Goal: Task Accomplishment & Management: Use online tool/utility

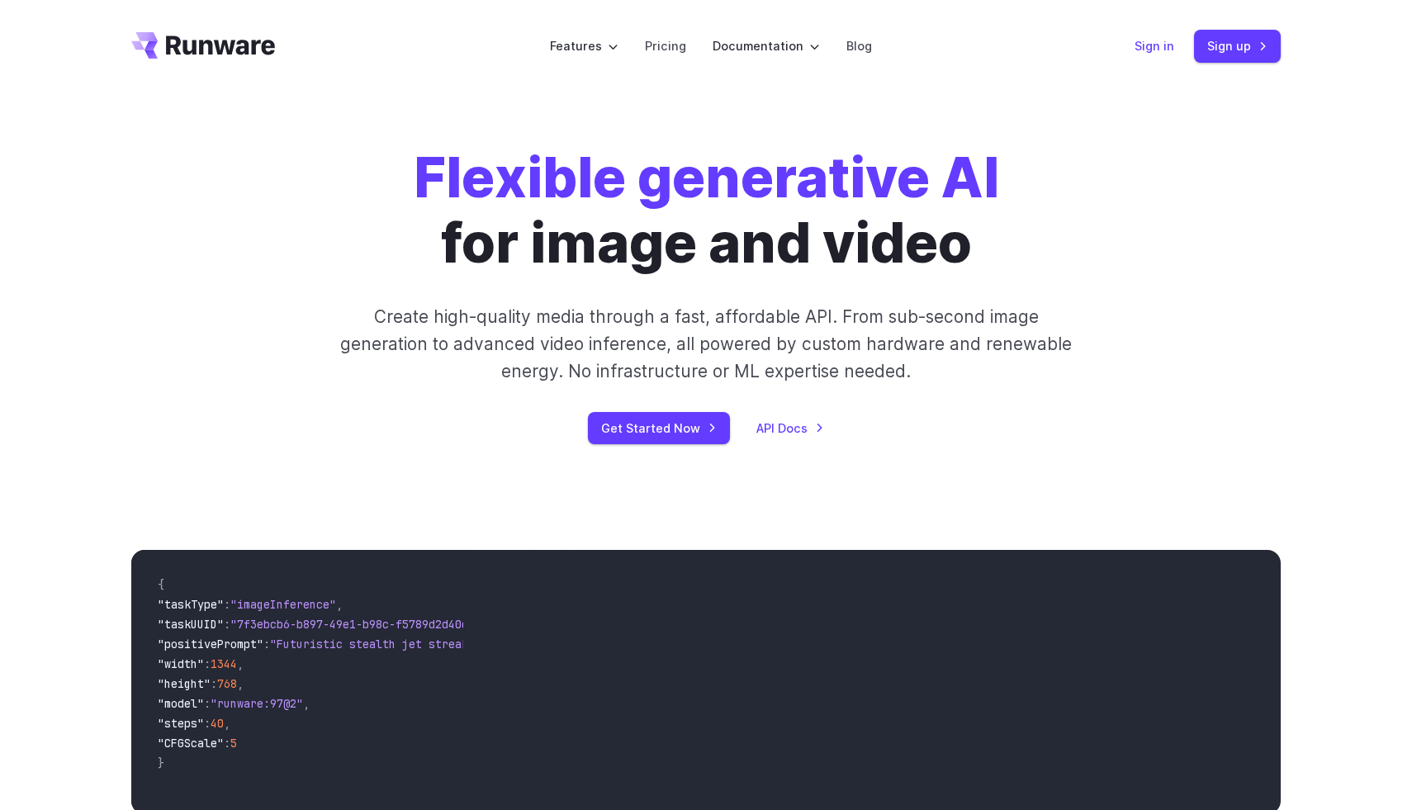
click at [1164, 45] on link "Sign in" at bounding box center [1154, 45] width 40 height 19
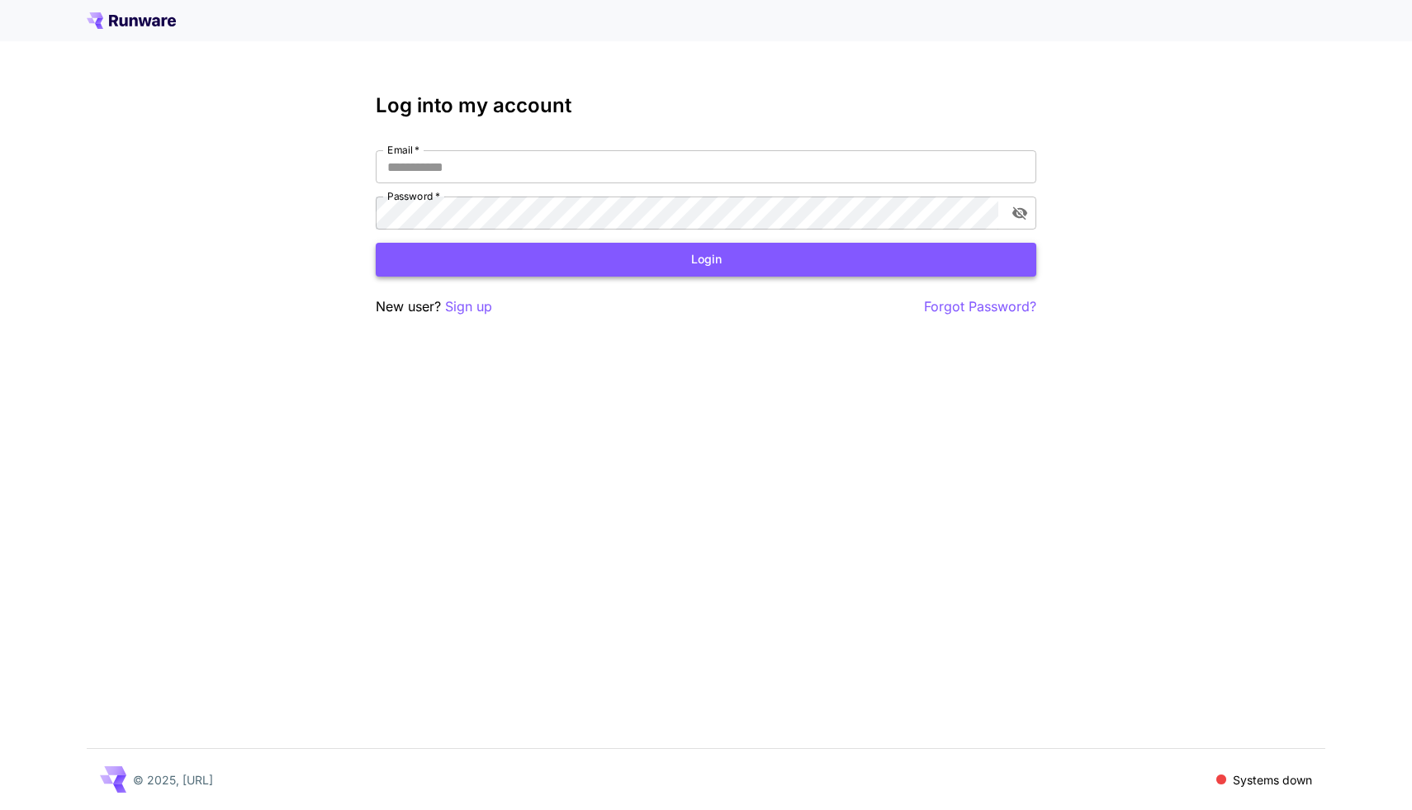
type input "**********"
click at [632, 263] on button "Login" at bounding box center [706, 260] width 660 height 34
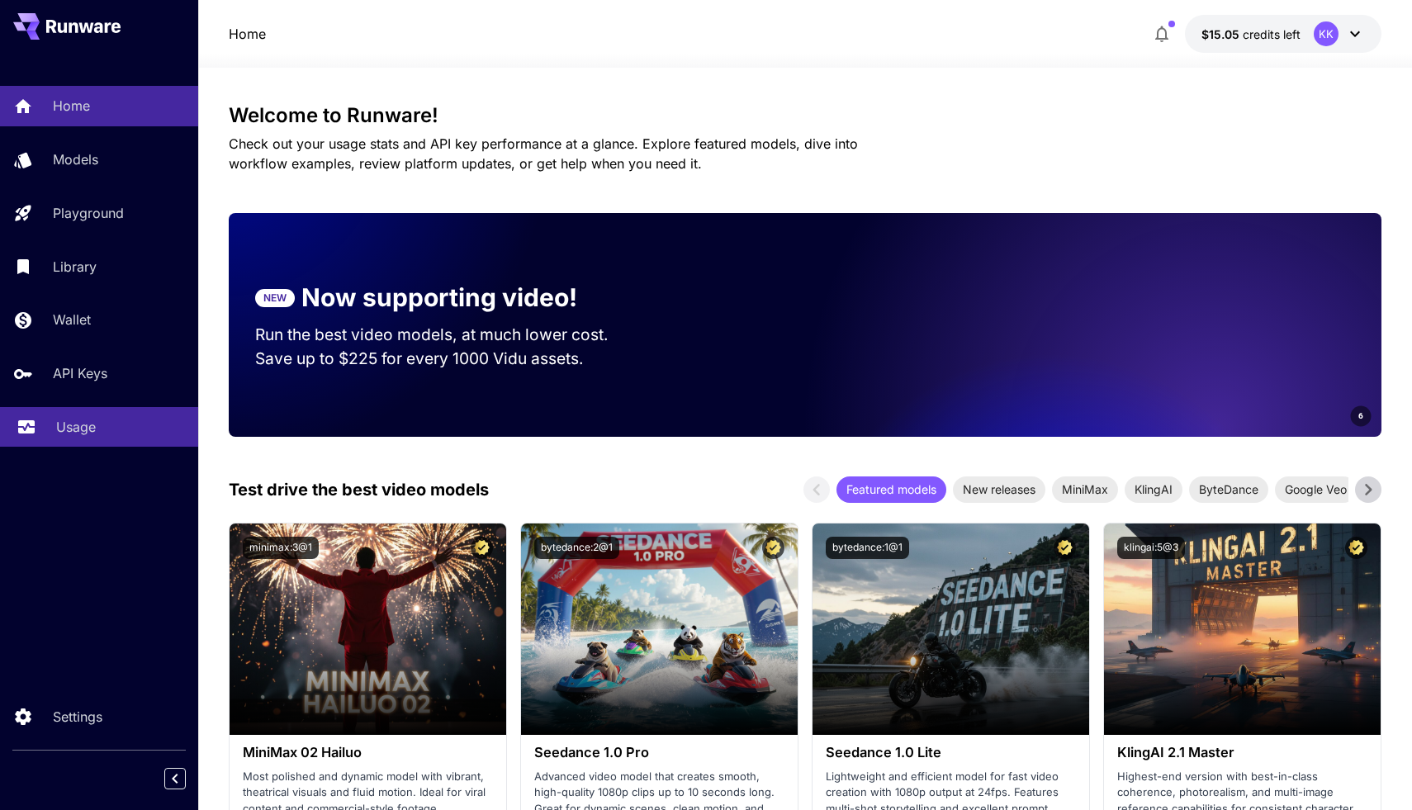
click at [100, 428] on div "Usage" at bounding box center [120, 427] width 129 height 20
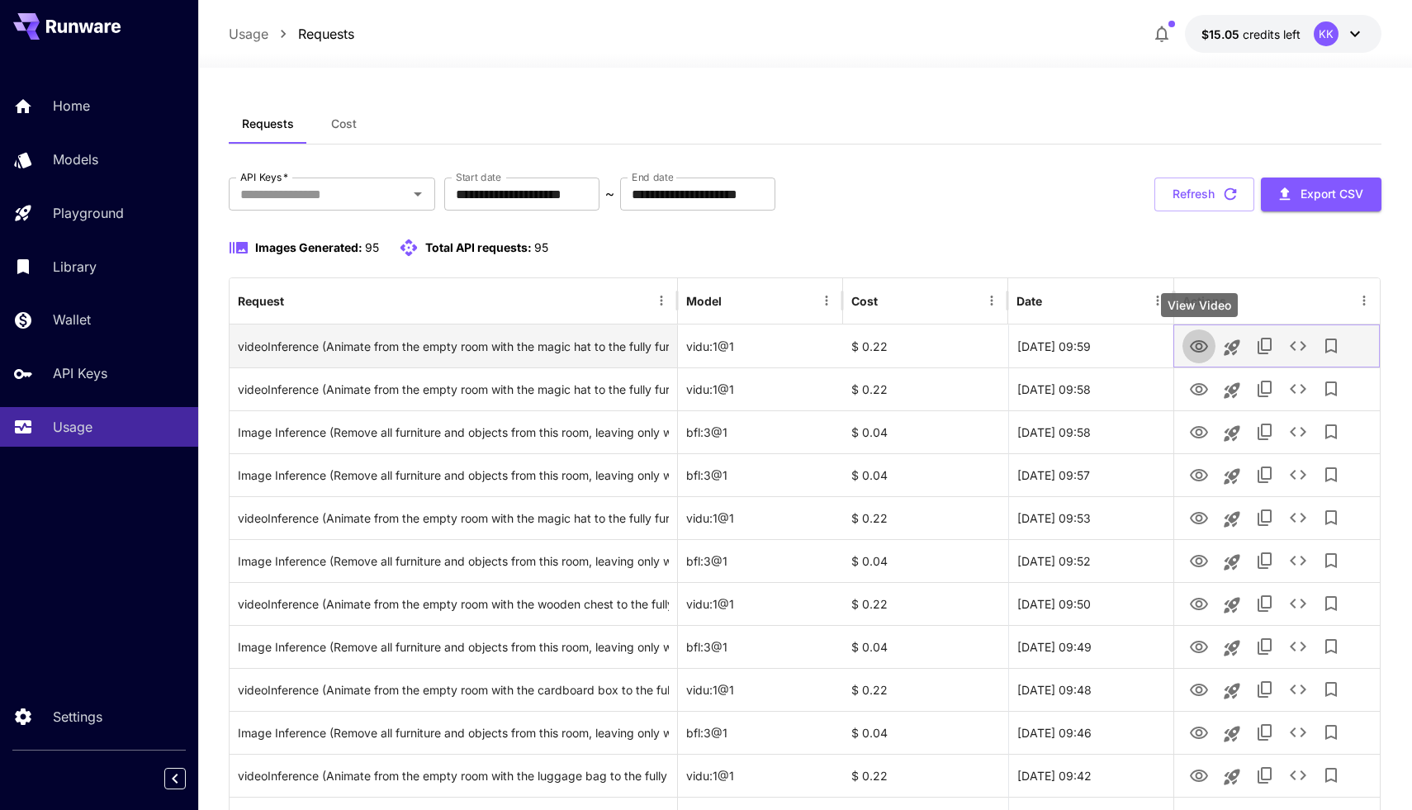
click at [1193, 340] on icon "View Video" at bounding box center [1199, 347] width 20 height 20
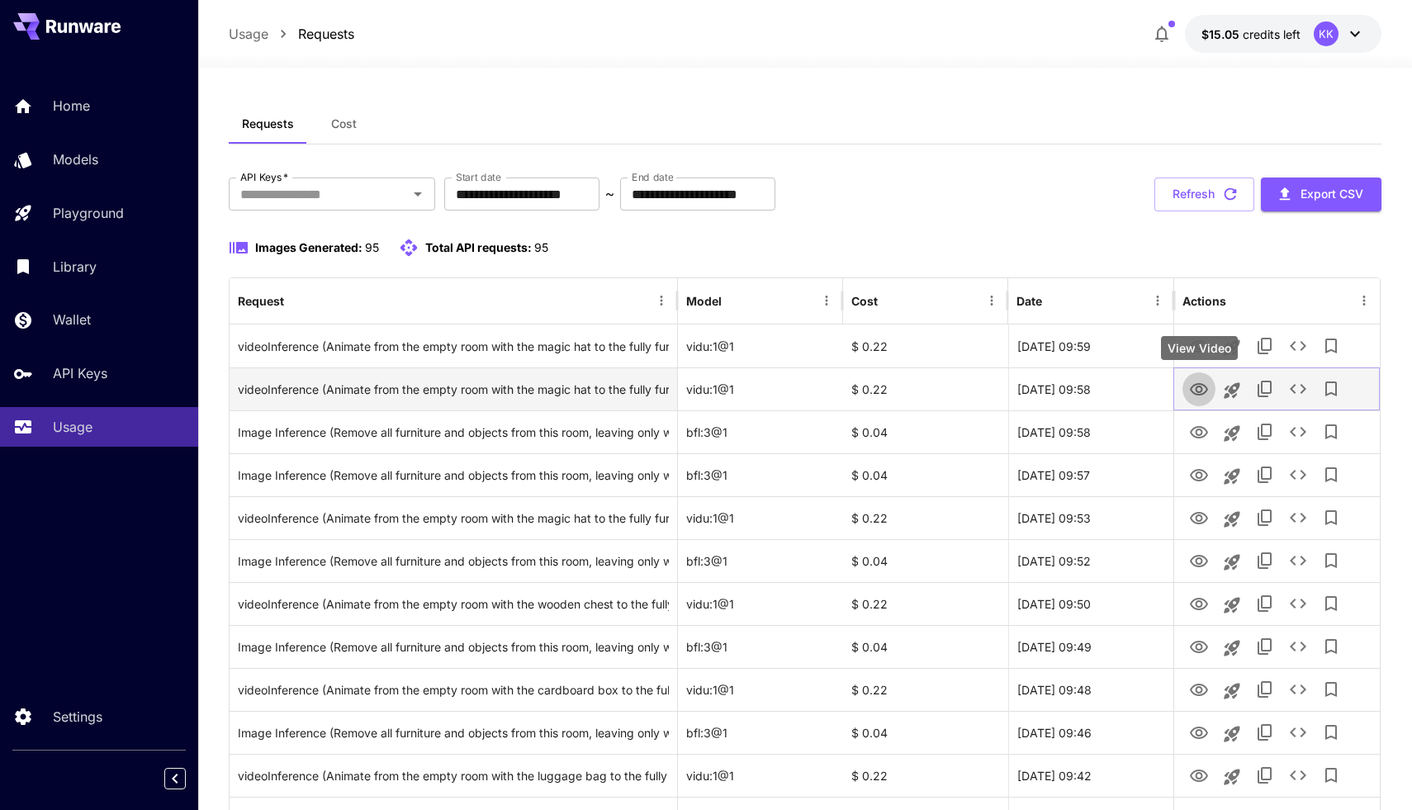
click at [1194, 378] on link "View Video" at bounding box center [1199, 388] width 20 height 21
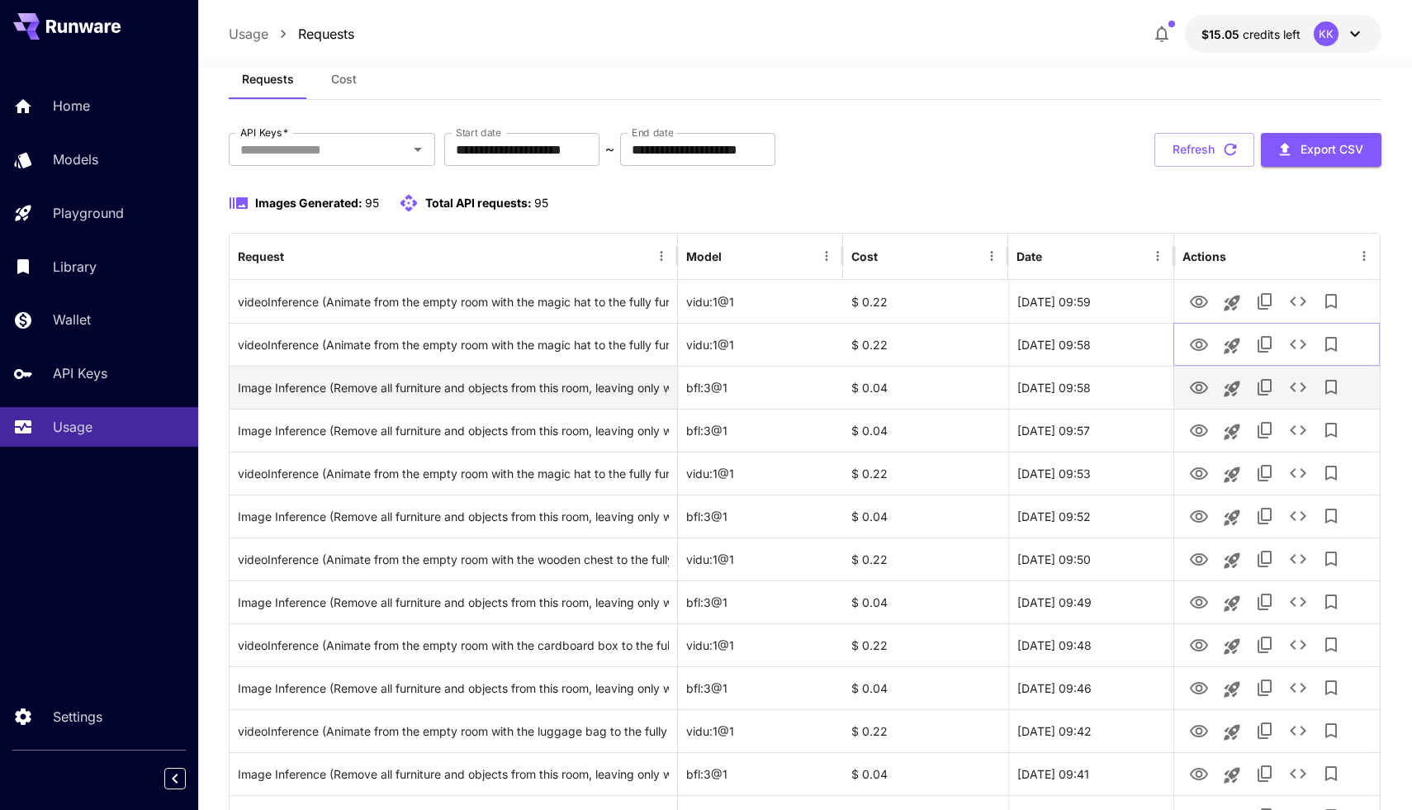
scroll to position [69, 0]
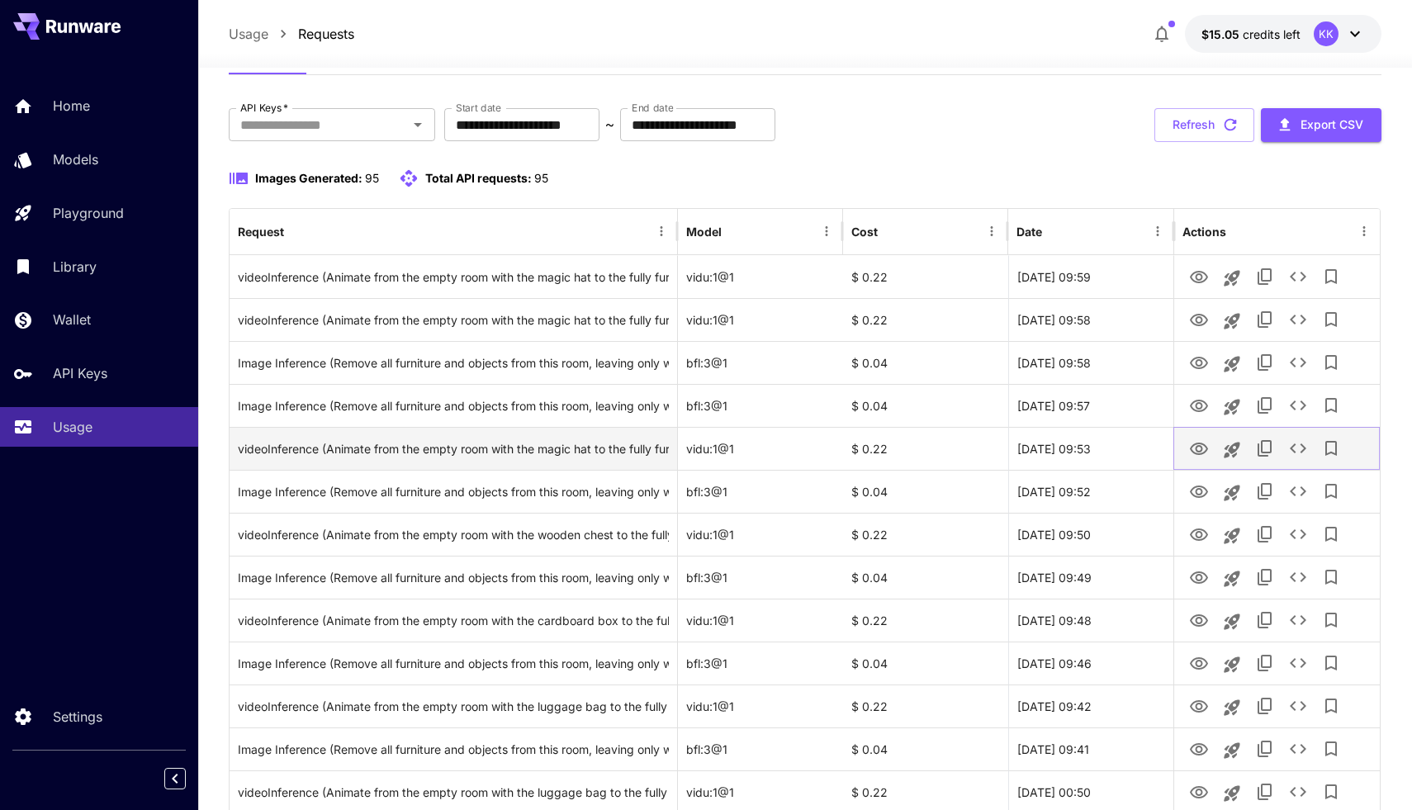
click at [1203, 443] on icon "View Video" at bounding box center [1199, 448] width 18 height 12
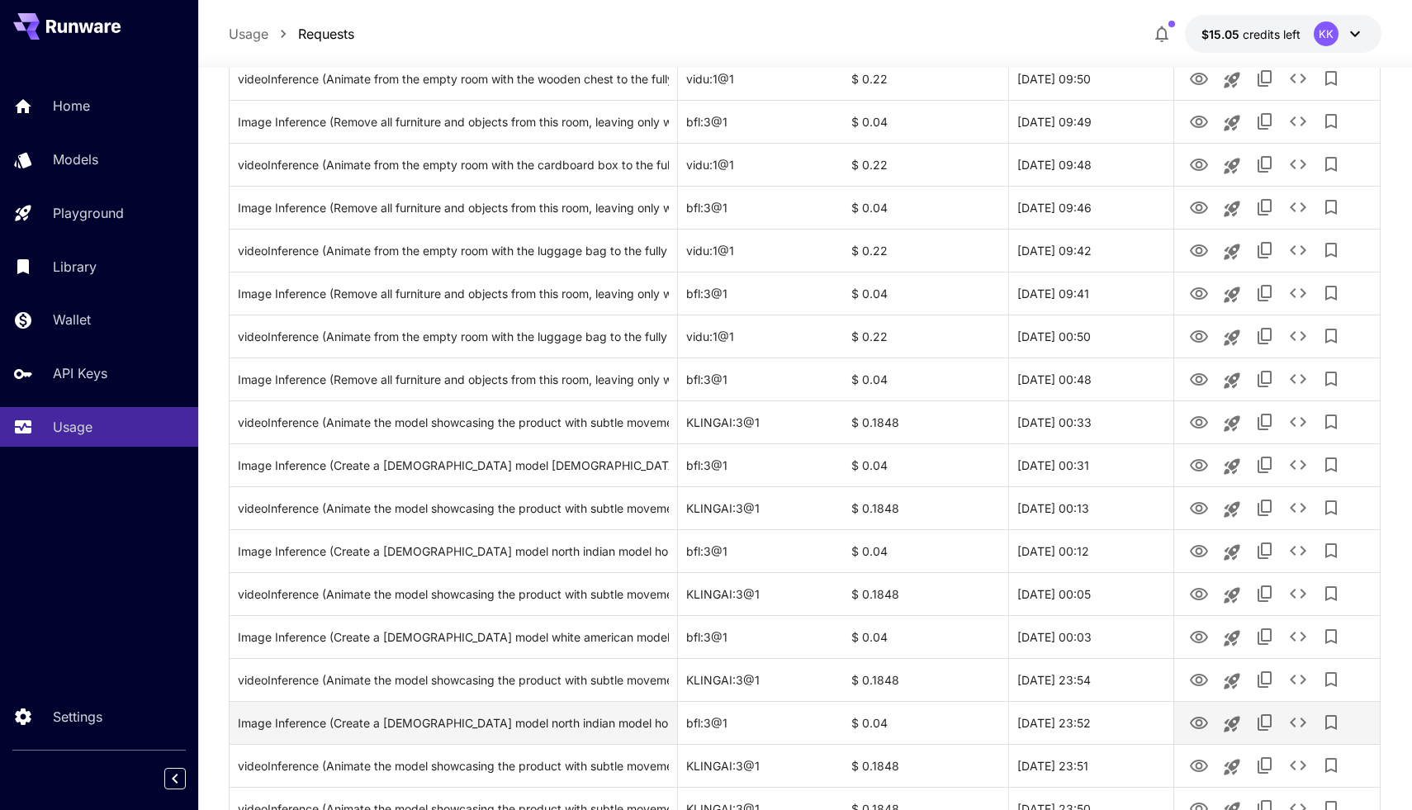
scroll to position [0, 0]
